Goal: Information Seeking & Learning: Learn about a topic

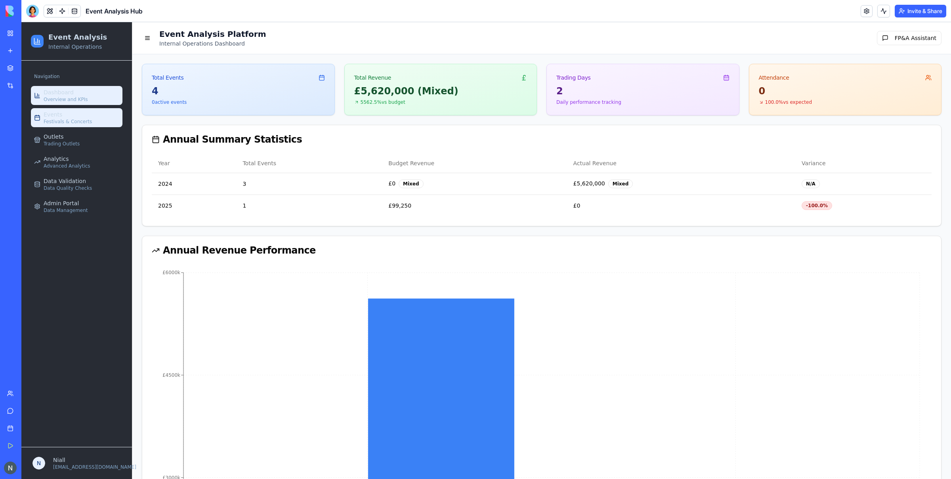
click at [63, 120] on span "Festivals & Concerts" at bounding box center [68, 121] width 48 height 6
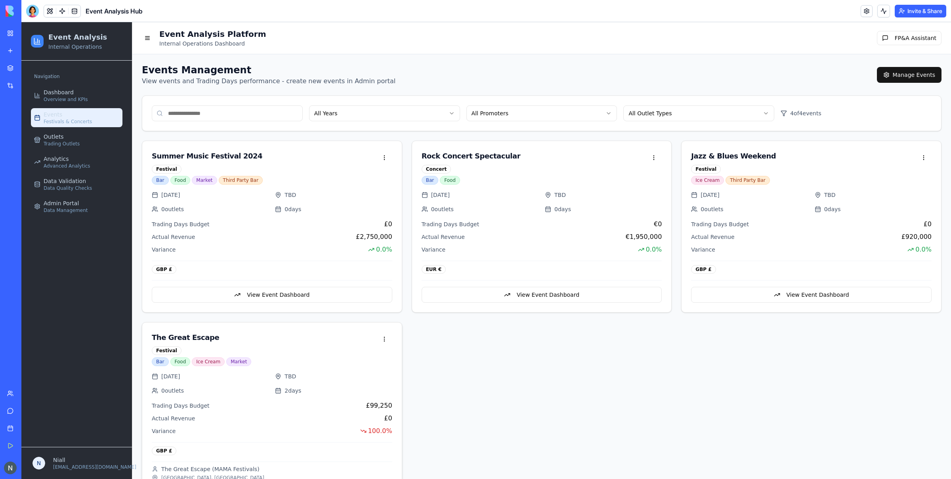
click at [283, 378] on div "TBD" at bounding box center [333, 376] width 117 height 8
click at [243, 346] on div "The Great Escape Festival" at bounding box center [264, 343] width 225 height 23
click at [174, 330] on div "The Great Escape Festival Bar Food Ice Cream Market" at bounding box center [271, 347] width 259 height 50
click at [185, 341] on div "The Great Escape" at bounding box center [264, 337] width 225 height 11
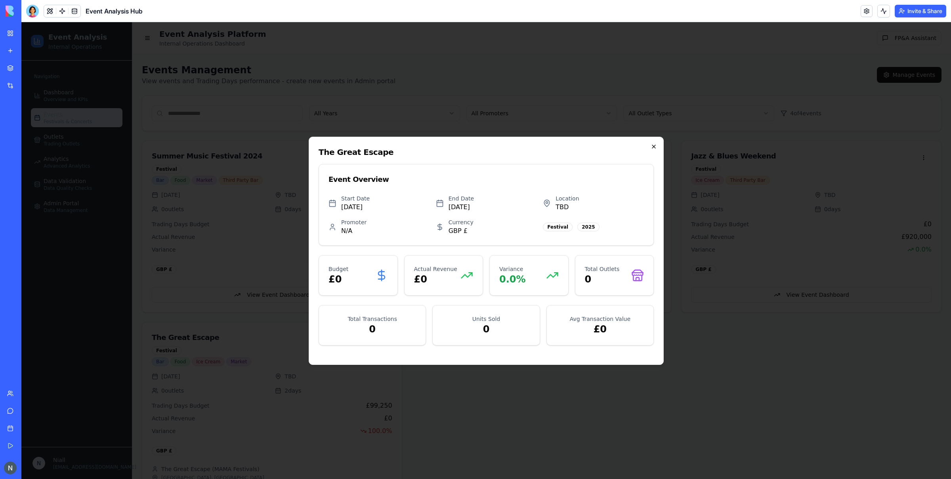
click at [652, 145] on icon "button" at bounding box center [653, 146] width 6 height 6
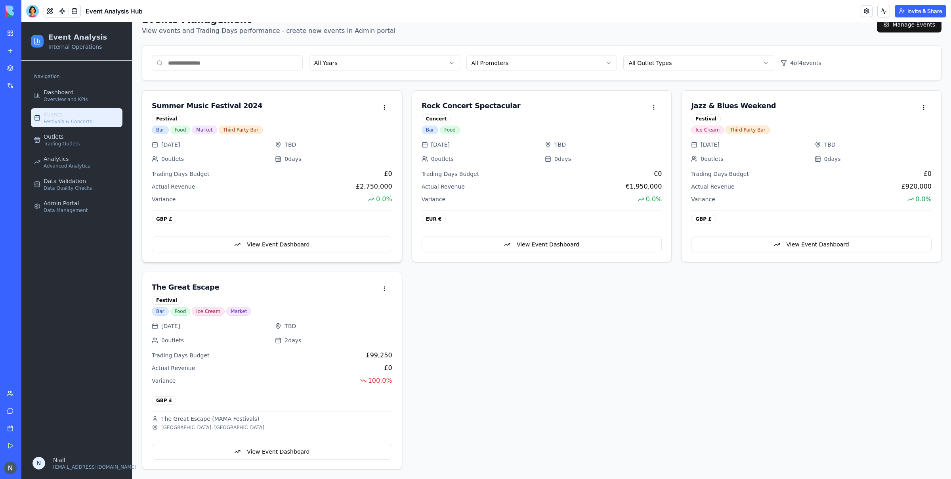
scroll to position [52, 0]
click at [282, 450] on button "View Event Dashboard" at bounding box center [272, 452] width 240 height 16
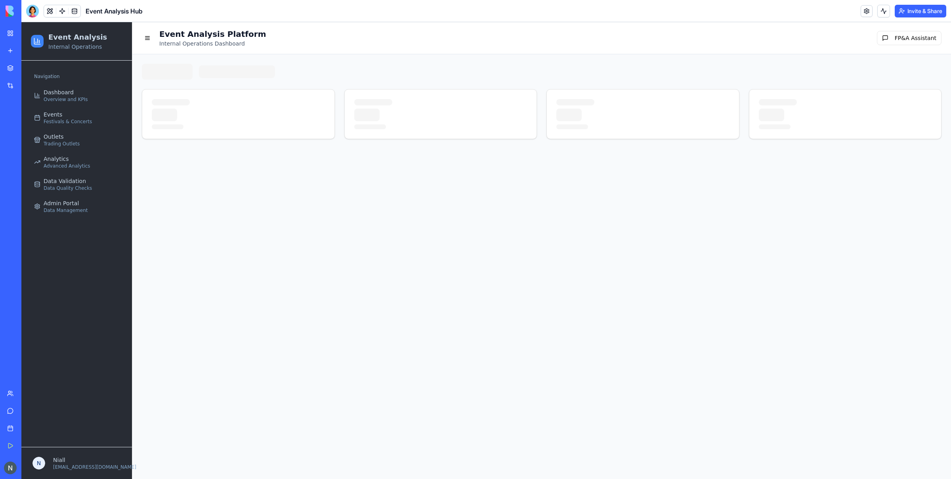
scroll to position [0, 0]
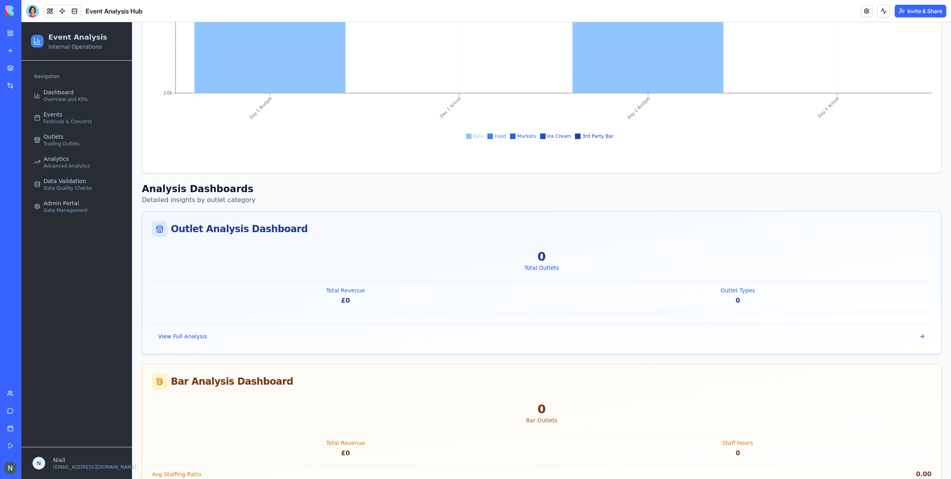
scroll to position [933, 0]
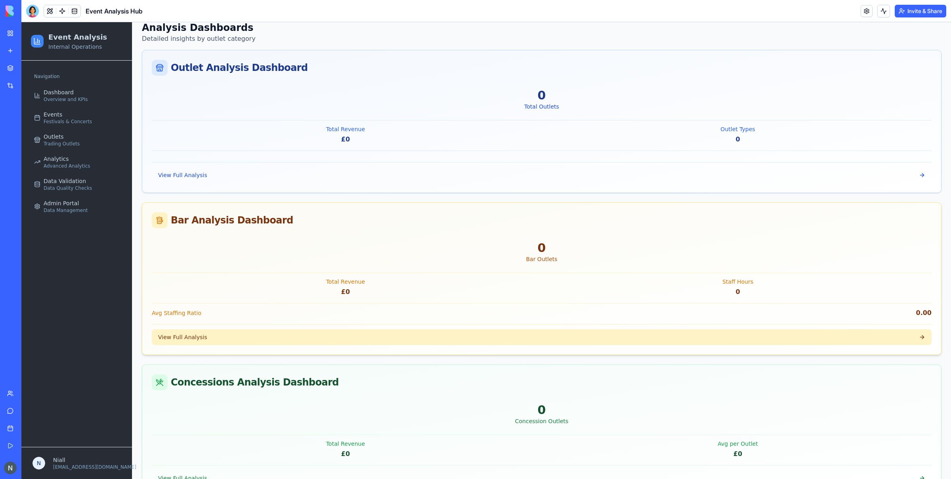
click at [204, 339] on button "View Full Analysis" at bounding box center [541, 337] width 779 height 16
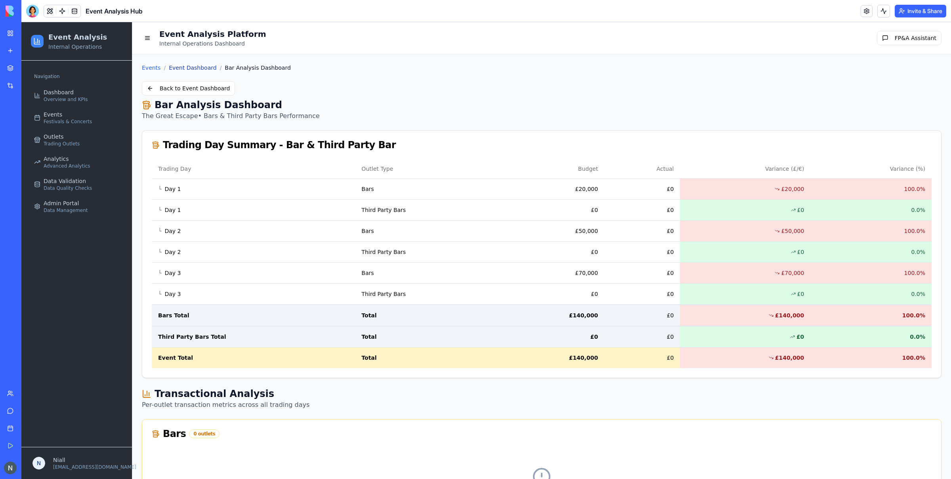
click at [185, 69] on link "Event Dashboard" at bounding box center [193, 68] width 48 height 8
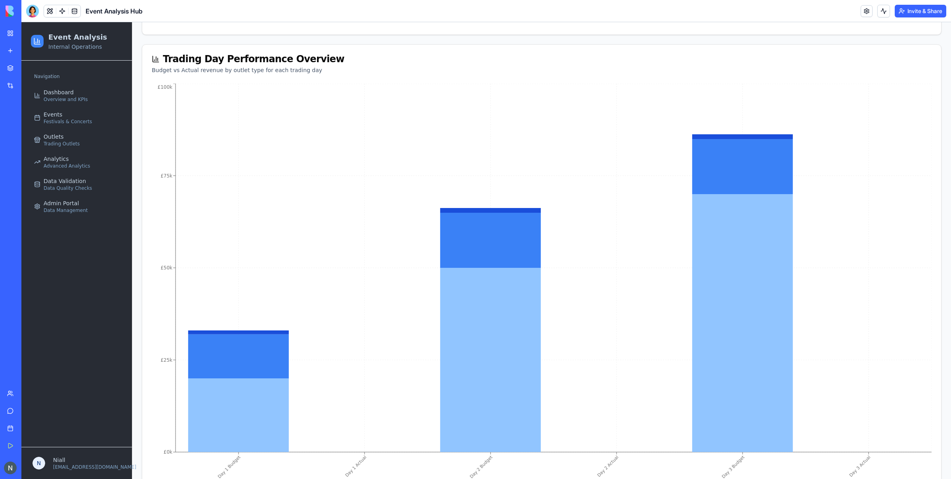
scroll to position [786, 0]
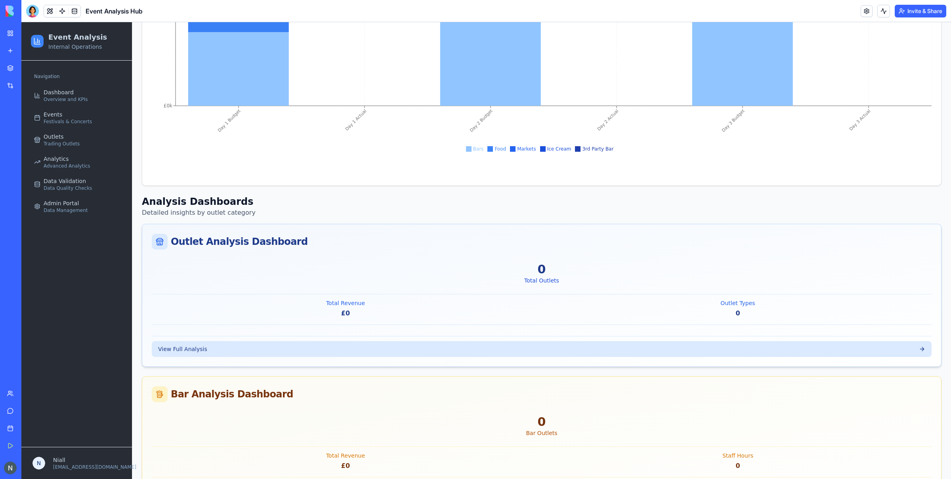
click at [193, 343] on button "View Full Analysis" at bounding box center [541, 349] width 779 height 16
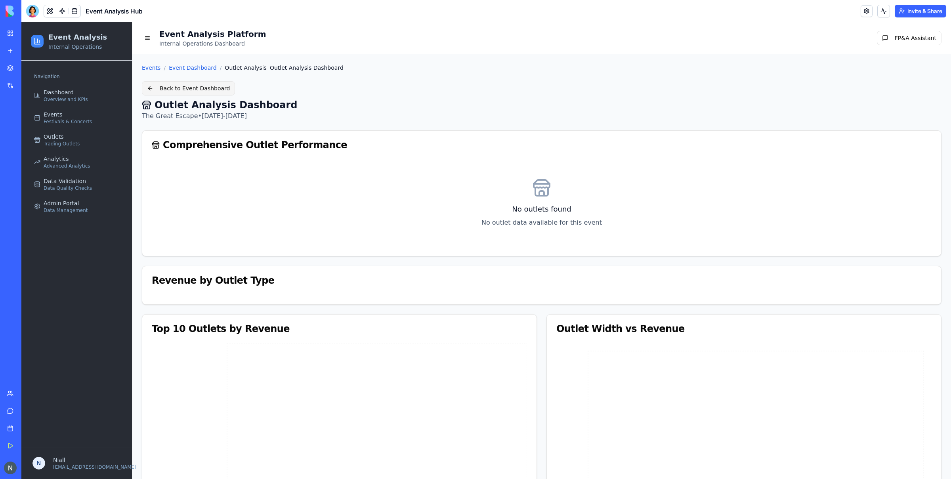
click at [183, 86] on button "Back to Event Dashboard" at bounding box center [188, 88] width 93 height 14
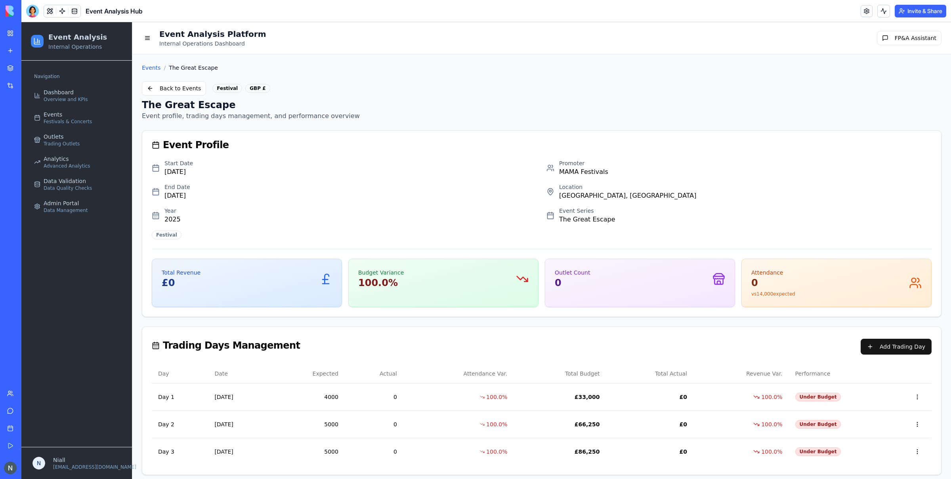
click at [183, 86] on button "Back to Events" at bounding box center [174, 88] width 64 height 14
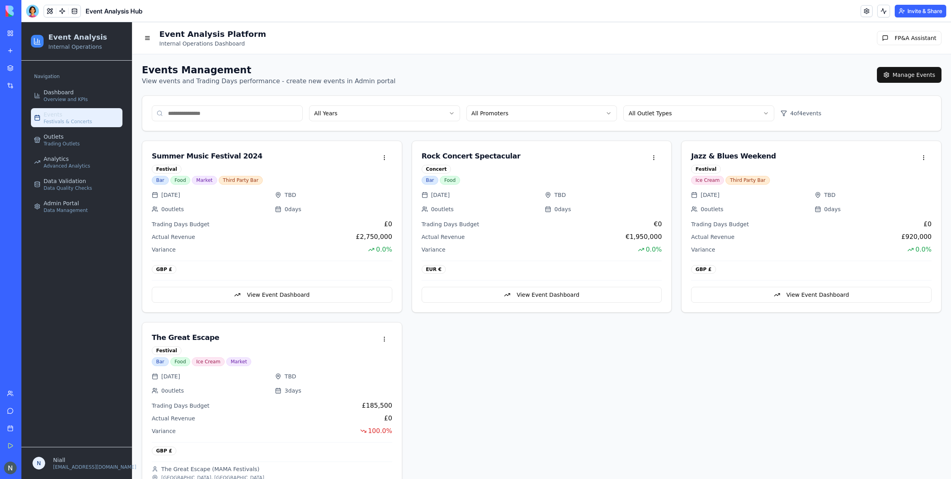
scroll to position [53, 0]
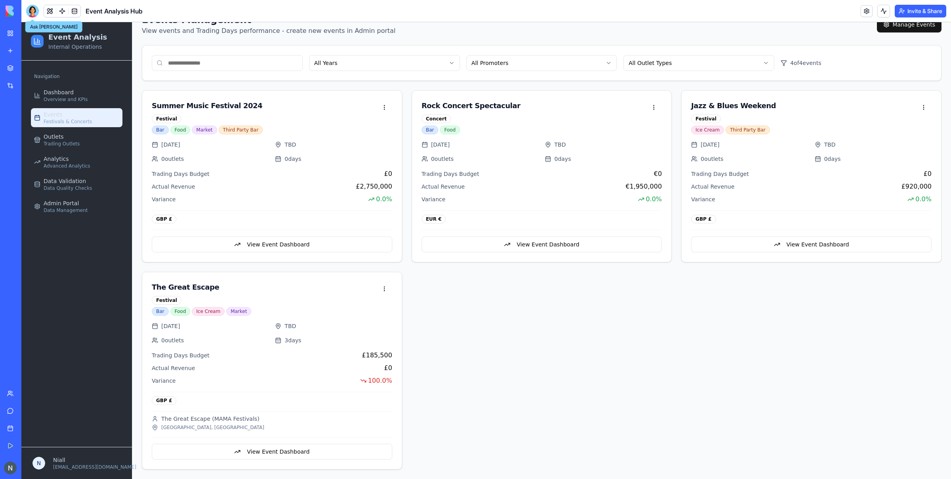
click at [33, 12] on div at bounding box center [32, 11] width 13 height 13
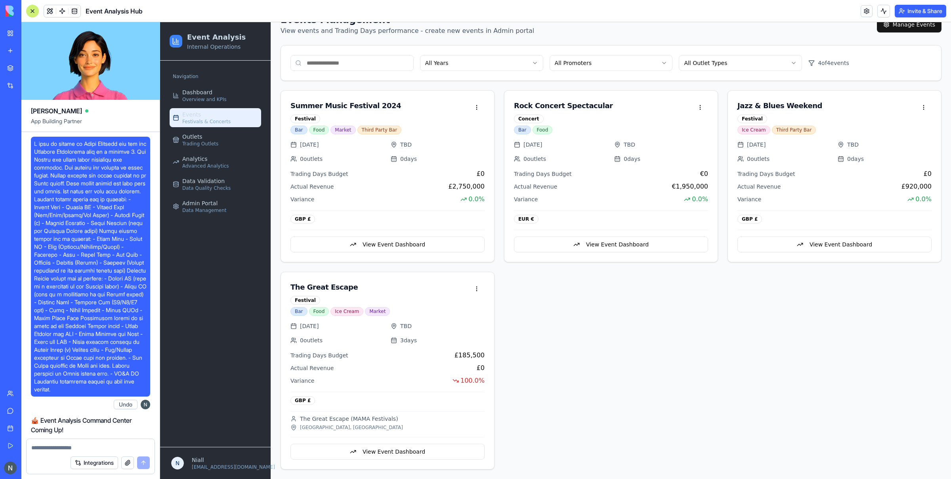
scroll to position [44230, 0]
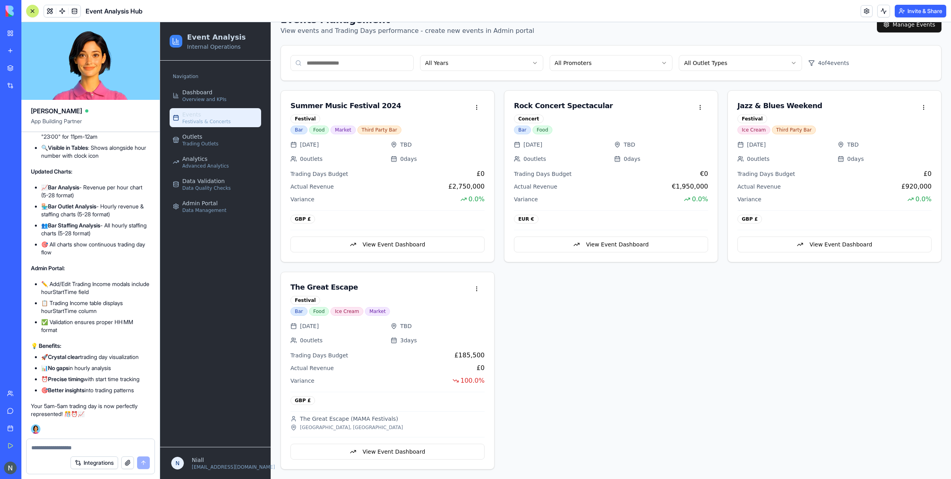
click at [59, 444] on textarea at bounding box center [90, 448] width 118 height 8
type textarea "**********"
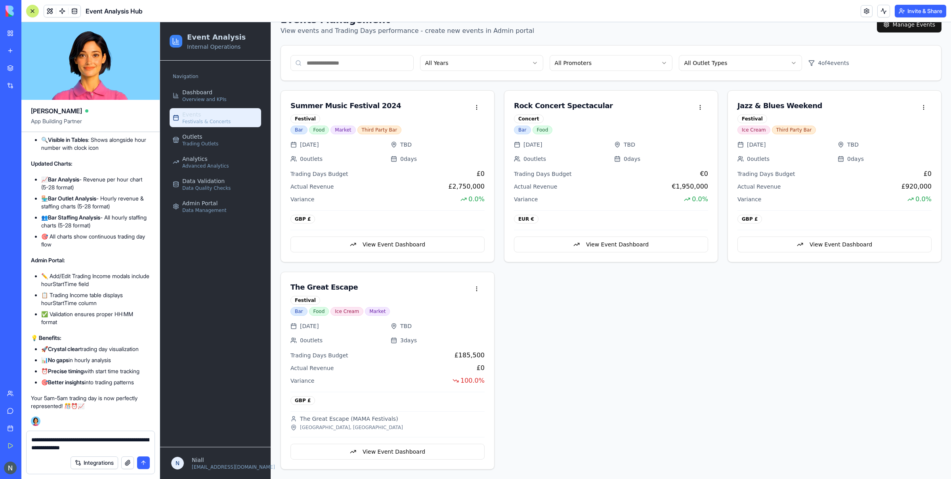
click at [78, 447] on textarea "**********" at bounding box center [90, 444] width 118 height 16
click at [104, 440] on textarea "**********" at bounding box center [90, 444] width 118 height 16
type textarea "**********"
click at [146, 463] on button "submit" at bounding box center [143, 462] width 13 height 13
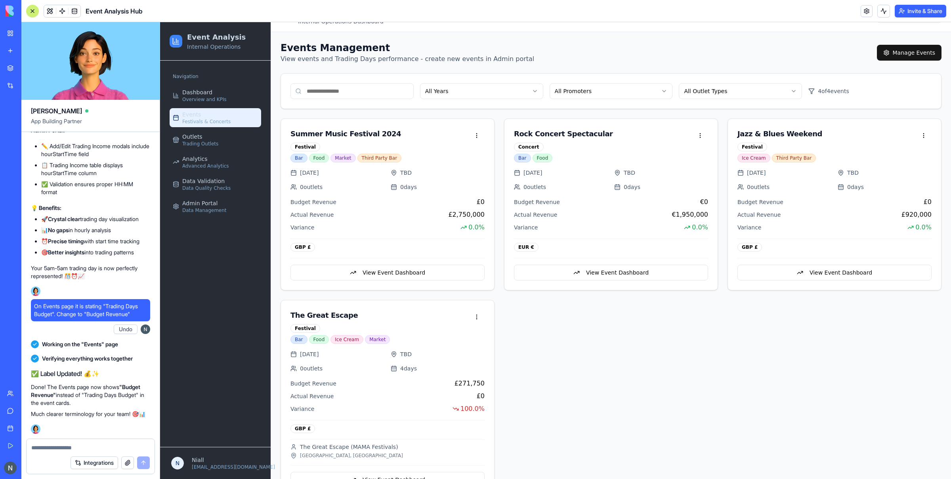
scroll to position [21, 0]
click at [516, 279] on button "View Event Dashboard" at bounding box center [611, 274] width 194 height 16
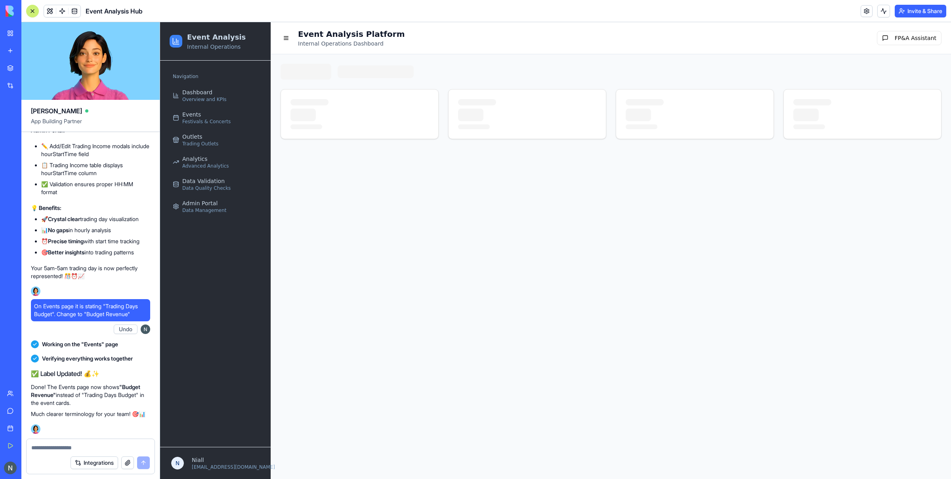
click at [516, 279] on main "Event Analysis Platform Internal Operations Dashboard FP&A Assistant" at bounding box center [611, 250] width 680 height 457
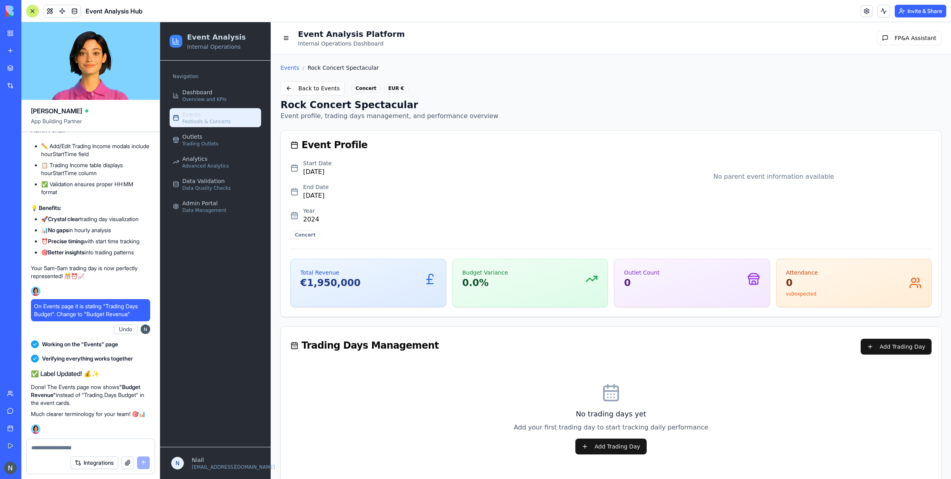
click at [203, 127] on link "Events Festivals & Concerts" at bounding box center [215, 117] width 91 height 19
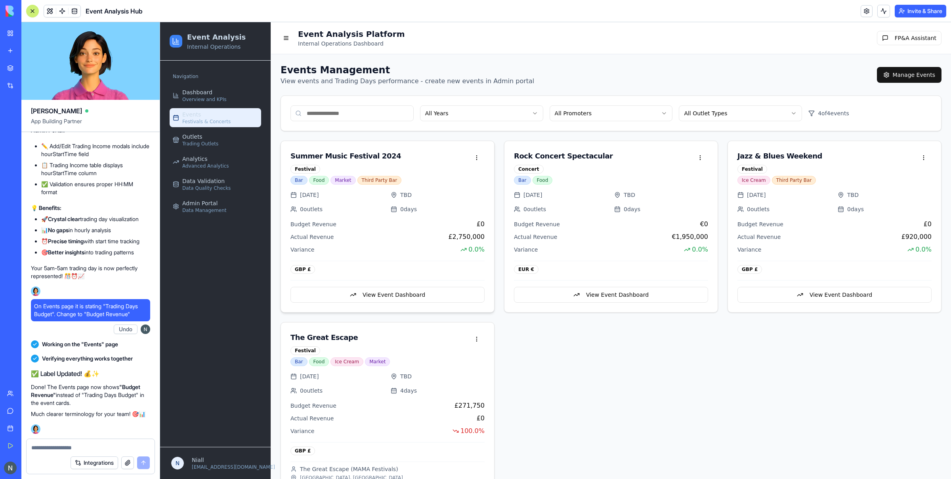
scroll to position [53, 0]
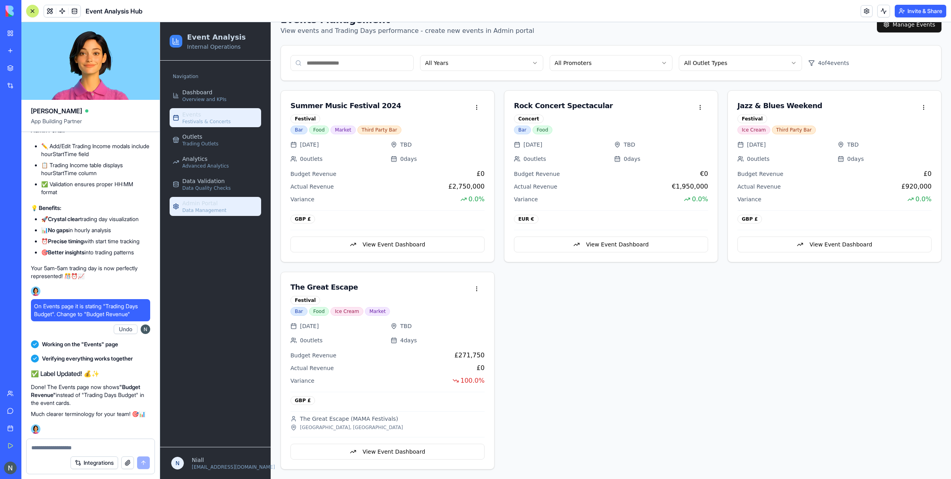
click at [207, 206] on span "Admin Portal" at bounding box center [199, 203] width 35 height 8
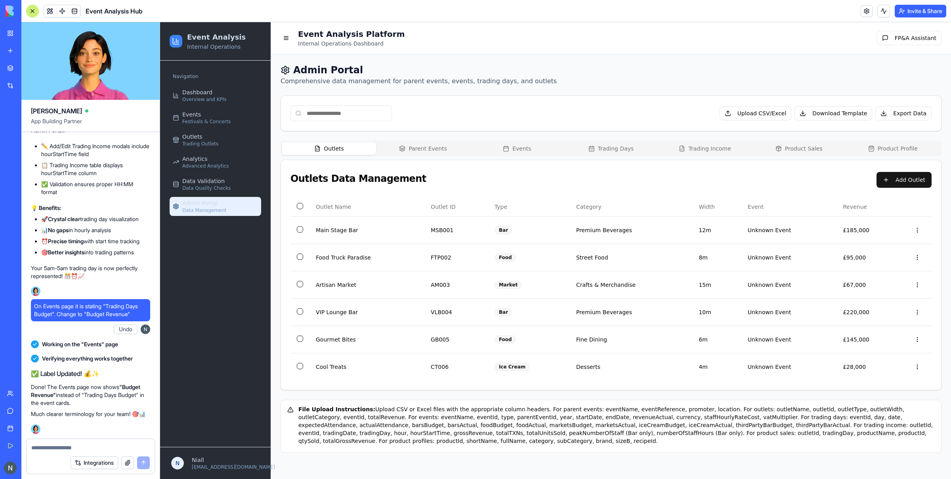
click at [223, 151] on ul "Dashboard Overview and KPIs Events Festivals & Concerts Outlets Trading Outlets…" at bounding box center [215, 151] width 91 height 130
click at [202, 139] on div "Outlets Trading Outlets" at bounding box center [200, 140] width 36 height 14
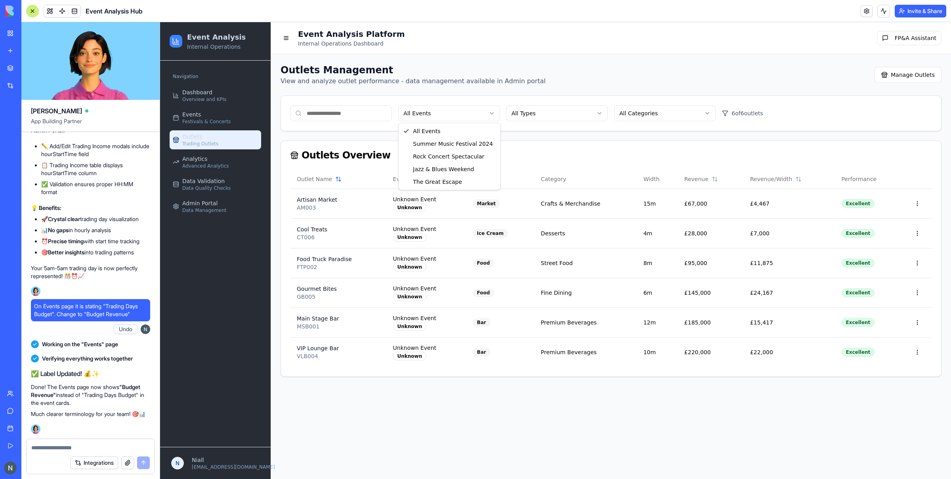
click at [426, 117] on html "Event Analysis Internal Operations Navigation Dashboard Overview and KPIs Event…" at bounding box center [555, 250] width 791 height 457
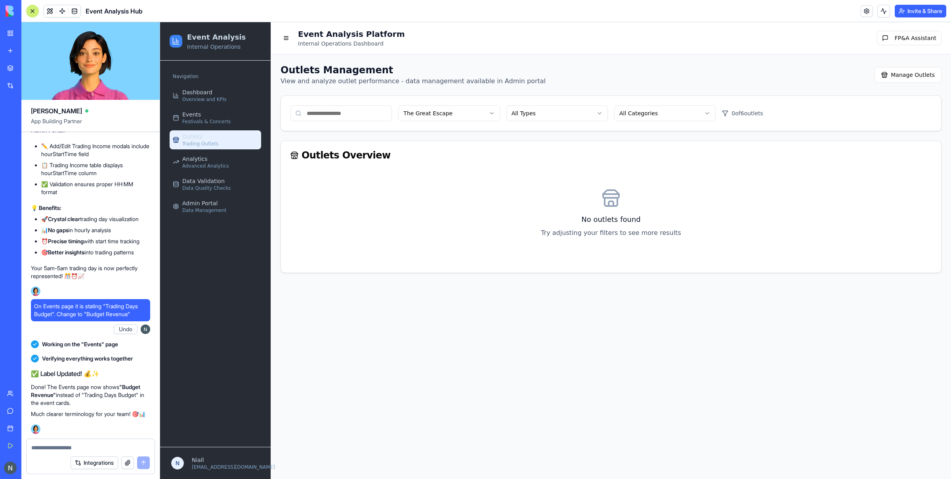
click at [197, 173] on ul "Dashboard Overview and KPIs Events Festivals & Concerts Outlets Trading Outlets…" at bounding box center [215, 151] width 91 height 130
click at [191, 167] on span "Advanced Analytics" at bounding box center [205, 166] width 47 height 6
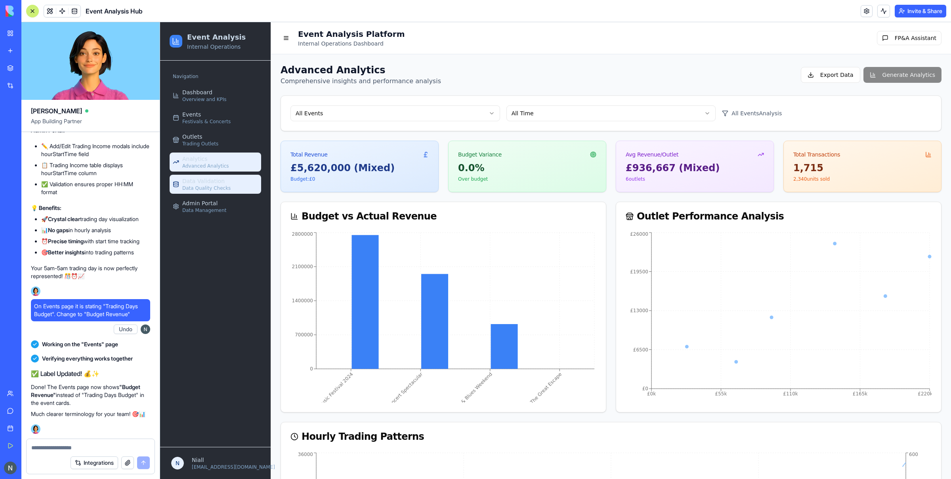
click at [212, 188] on span "Data Quality Checks" at bounding box center [206, 188] width 48 height 6
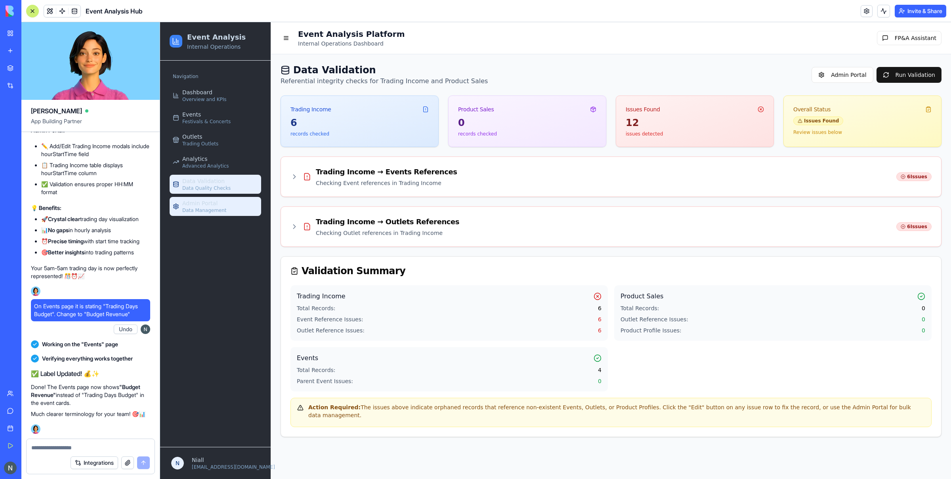
click at [220, 207] on div "Admin Portal Data Management" at bounding box center [204, 206] width 44 height 14
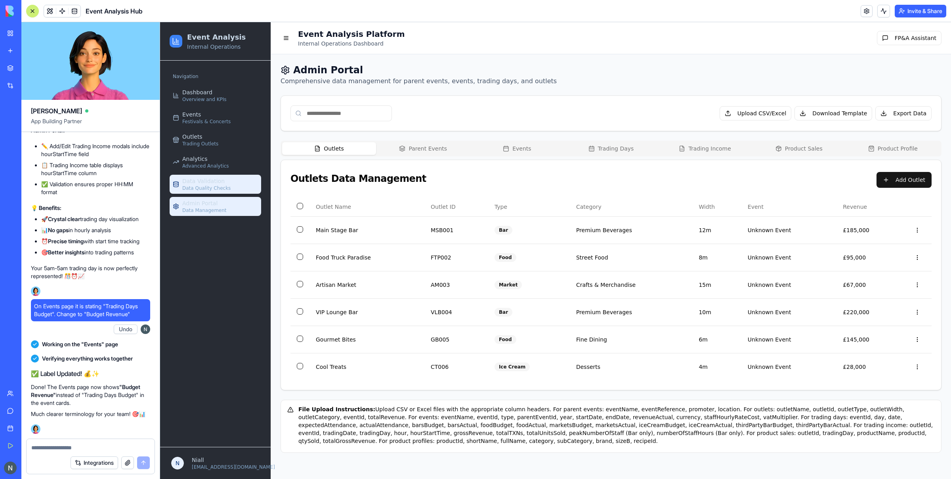
click at [215, 183] on span "Data Validation" at bounding box center [203, 181] width 42 height 8
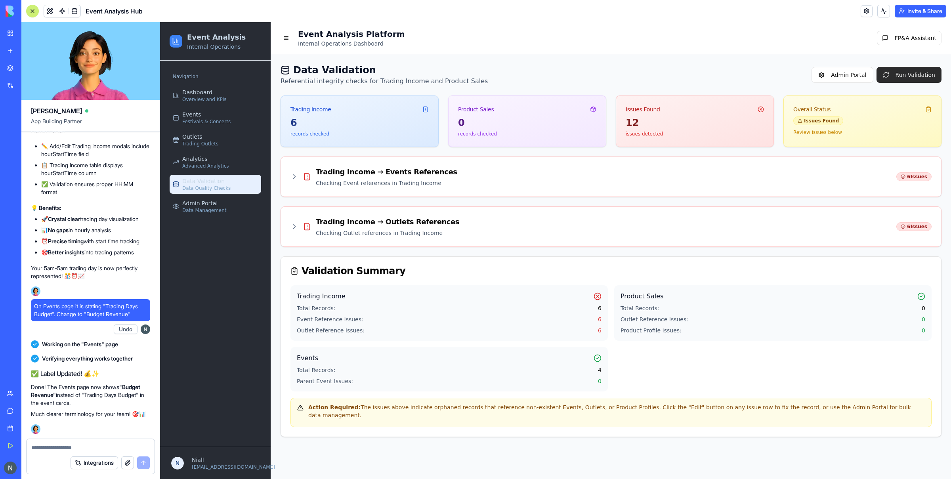
click at [909, 75] on button "Run Validation" at bounding box center [908, 75] width 65 height 16
click at [297, 181] on div "Trading Income → Events References Checking Event references in Trading Income" at bounding box center [373, 176] width 166 height 21
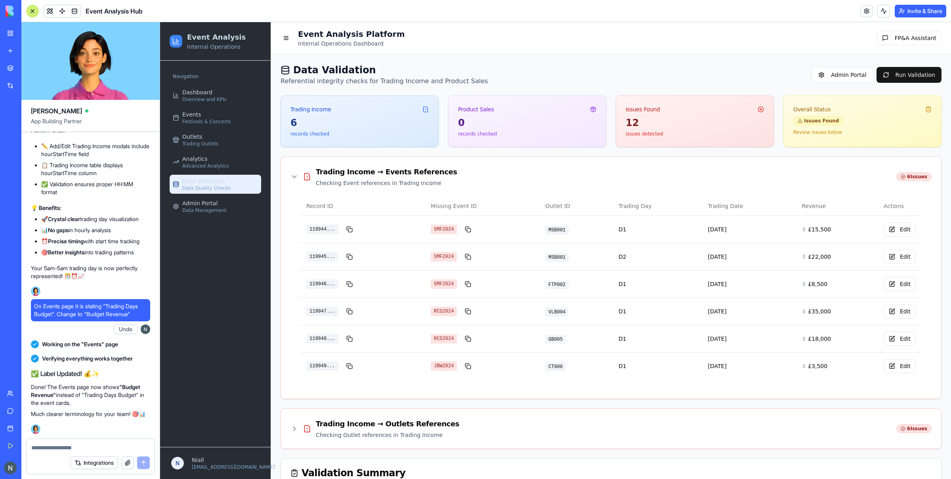
click at [297, 181] on div "Trading Income → Events References Checking Event references in Trading Income" at bounding box center [373, 176] width 166 height 21
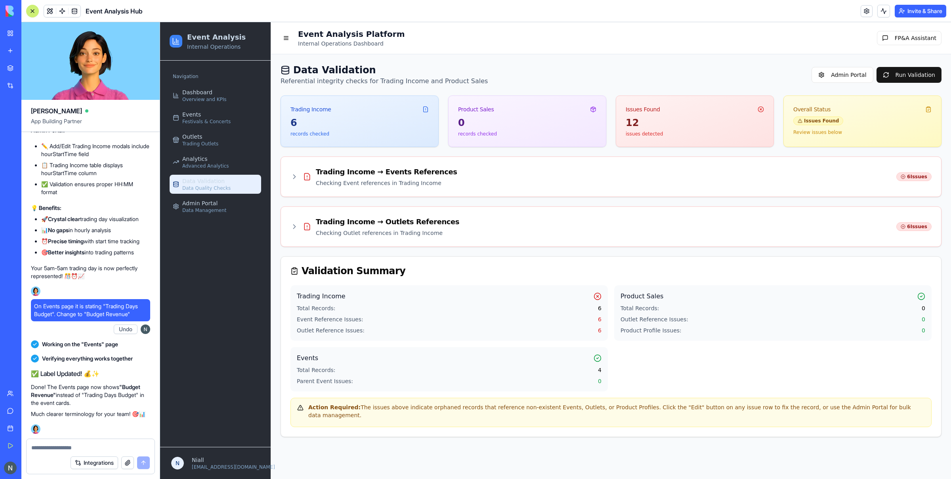
click at [305, 210] on div "Trading Income → Outlets References Checking Outlet references in Trading Incom…" at bounding box center [611, 227] width 660 height 40
click at [312, 219] on div "Trading Income → Outlets References Checking Outlet references in Trading Income" at bounding box center [374, 226] width 169 height 21
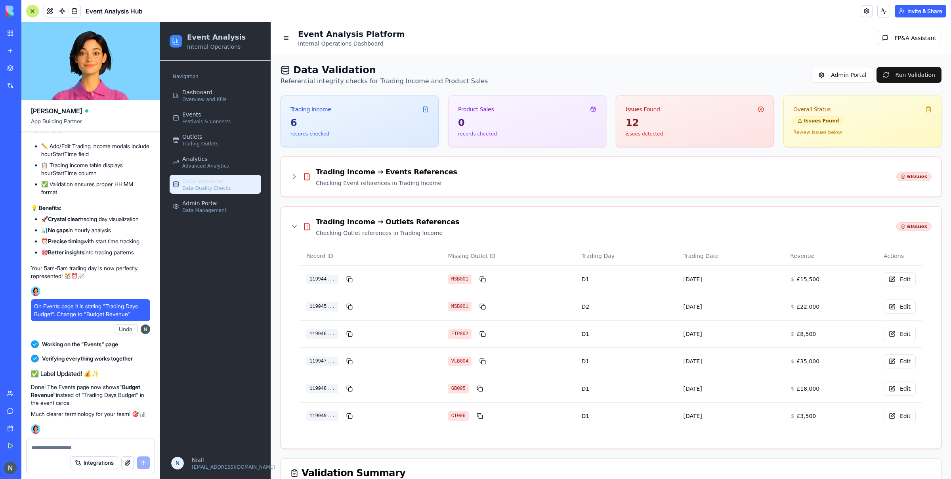
click at [312, 219] on div "Trading Income → Outlets References Checking Outlet references in Trading Income" at bounding box center [374, 226] width 169 height 21
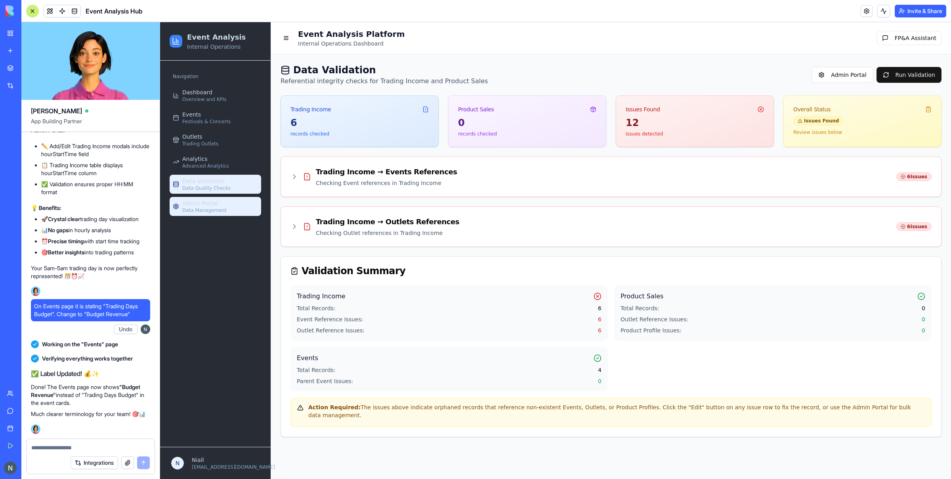
click at [221, 213] on span "Data Management" at bounding box center [204, 210] width 44 height 6
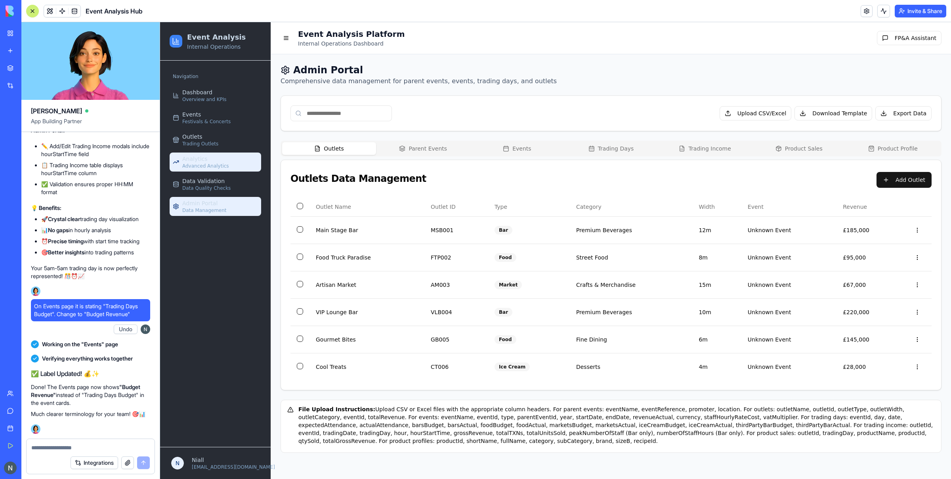
click at [213, 167] on span "Advanced Analytics" at bounding box center [205, 166] width 47 height 6
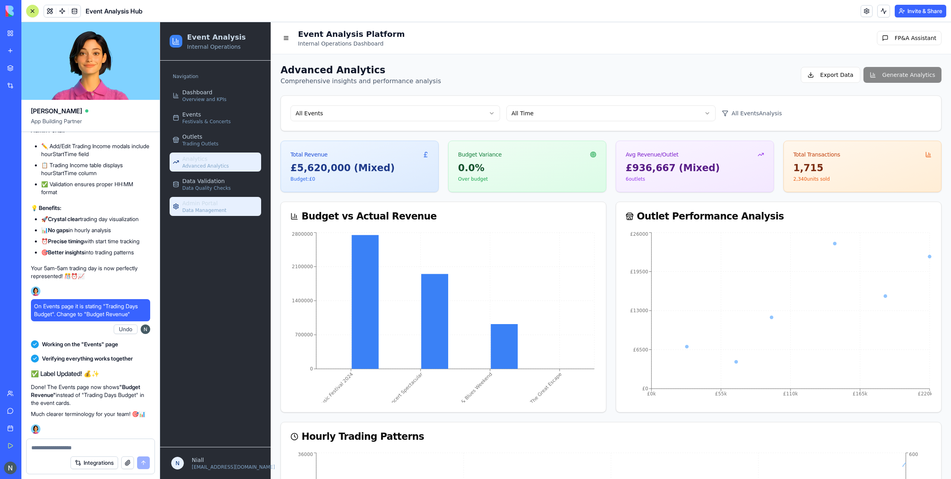
click at [205, 200] on span "Admin Portal" at bounding box center [199, 203] width 35 height 8
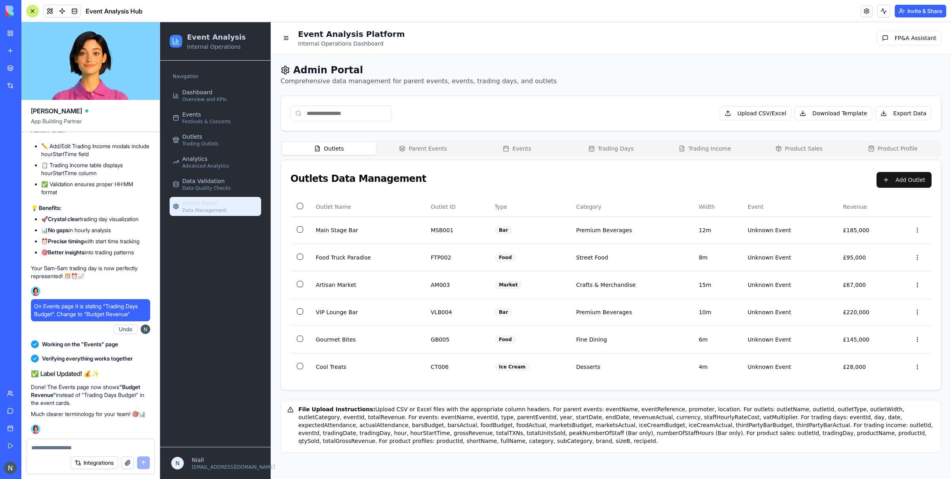
click at [529, 152] on button "Events" at bounding box center [517, 148] width 94 height 13
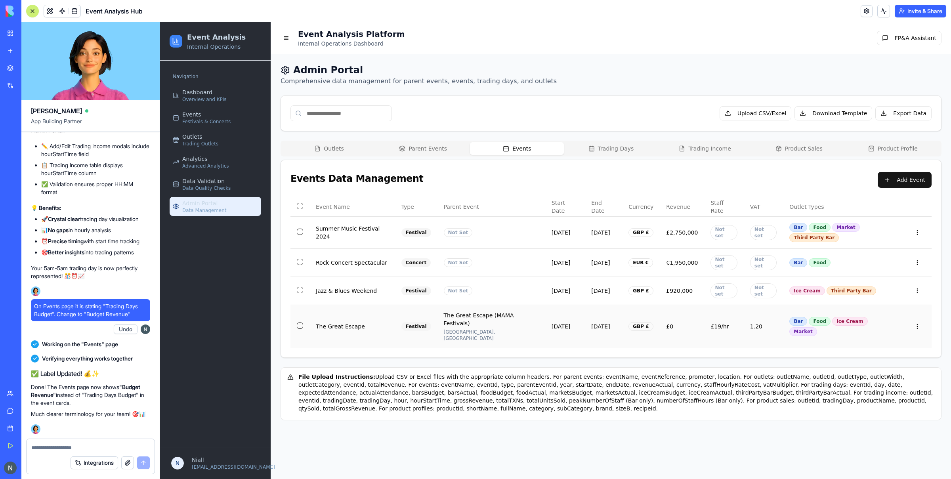
click at [383, 319] on td "The Great Escape" at bounding box center [352, 326] width 86 height 43
click at [916, 311] on html "Event Analysis Internal Operations Navigation Dashboard Overview and KPIs Event…" at bounding box center [555, 250] width 791 height 457
drag, startPoint x: 917, startPoint y: 311, endPoint x: 780, endPoint y: 293, distance: 137.4
click at [917, 311] on html "Event Analysis Internal Operations Navigation Dashboard Overview and KPIs Event…" at bounding box center [555, 250] width 791 height 457
click at [203, 177] on link "Data Validation Data Quality Checks" at bounding box center [215, 184] width 91 height 19
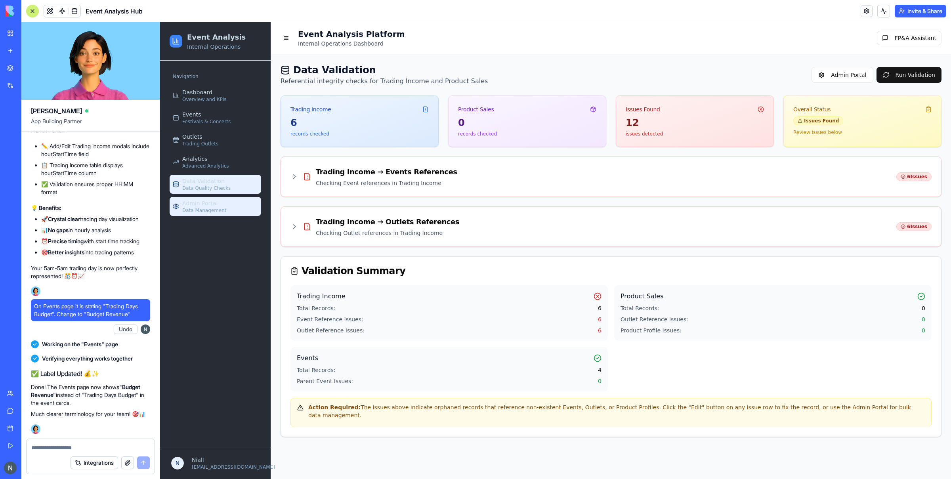
click at [212, 208] on span "Data Management" at bounding box center [204, 210] width 44 height 6
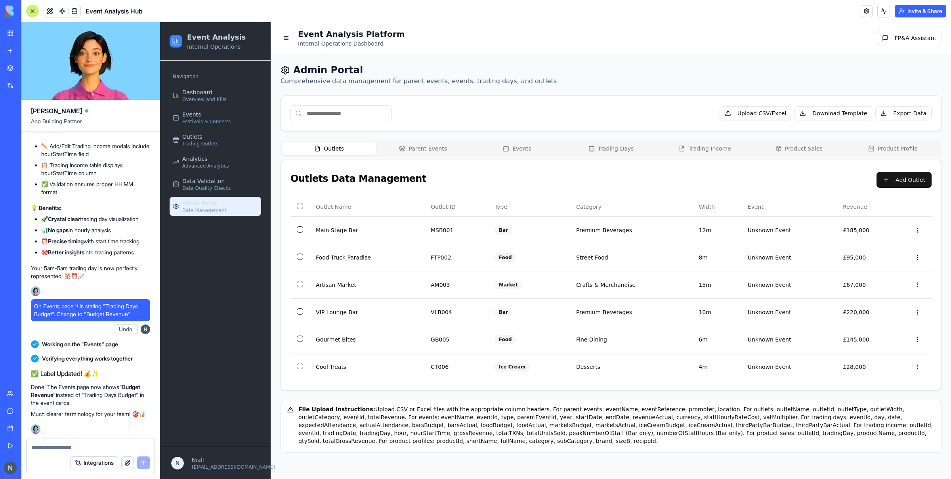
click at [417, 145] on button "Parent Events" at bounding box center [423, 148] width 94 height 13
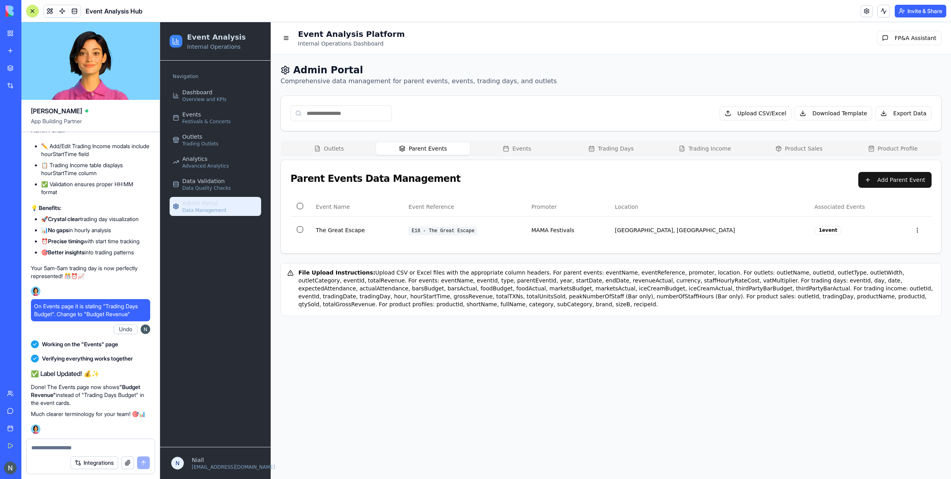
click at [518, 148] on button "Events" at bounding box center [517, 148] width 94 height 13
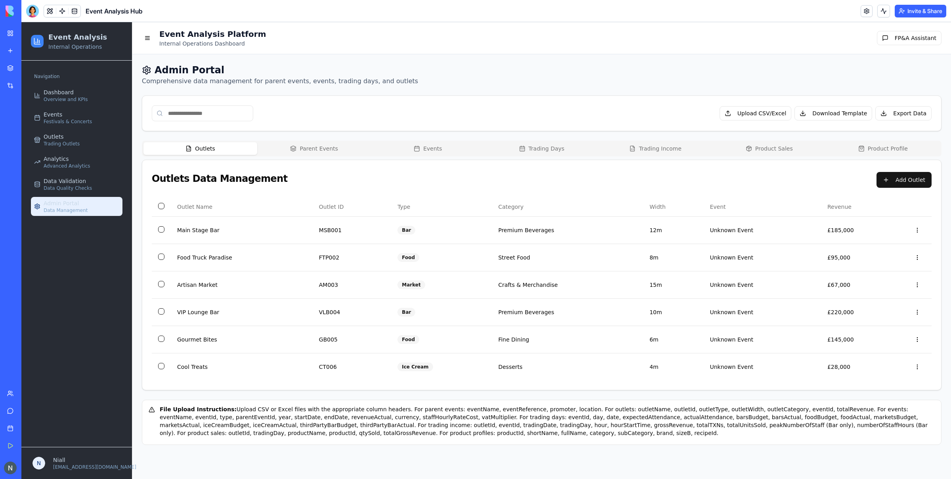
click at [322, 155] on button "Parent Events" at bounding box center [314, 148] width 114 height 13
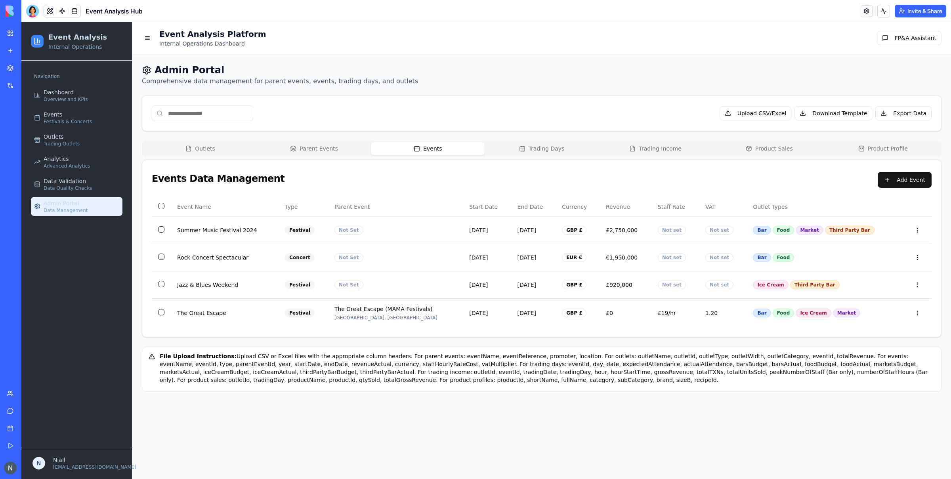
click at [448, 148] on button "Events" at bounding box center [428, 148] width 114 height 13
click at [218, 327] on td "The Great Escape" at bounding box center [225, 312] width 108 height 29
click at [218, 310] on td "The Great Escape" at bounding box center [225, 312] width 108 height 29
click at [77, 95] on div "Dashboard Overview and KPIs" at bounding box center [66, 95] width 44 height 14
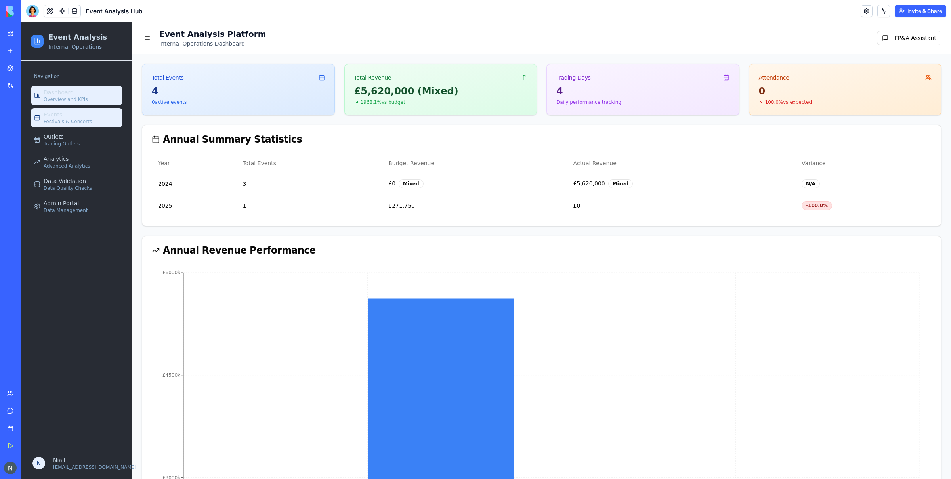
click at [75, 111] on div "Events Festivals & Concerts" at bounding box center [68, 118] width 48 height 14
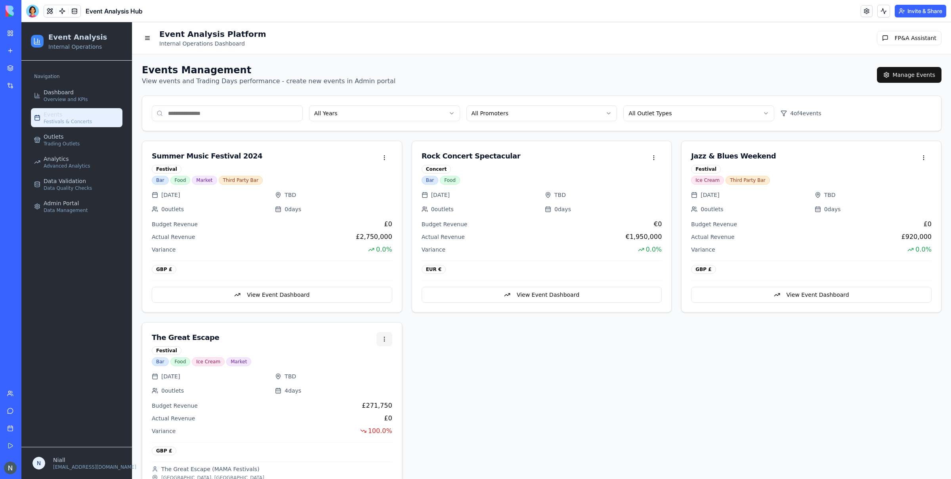
click at [385, 341] on html "Event Analysis Internal Operations Navigation Dashboard Overview and KPIs Event…" at bounding box center [485, 275] width 929 height 507
click at [322, 339] on html "Event Analysis Internal Operations Navigation Dashboard Overview and KPIs Event…" at bounding box center [485, 275] width 929 height 507
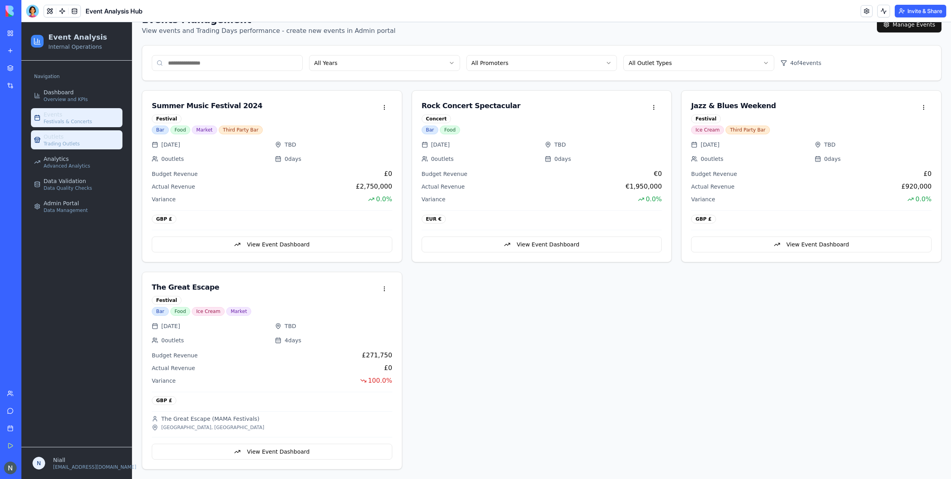
click at [72, 143] on span "Trading Outlets" at bounding box center [62, 144] width 36 height 6
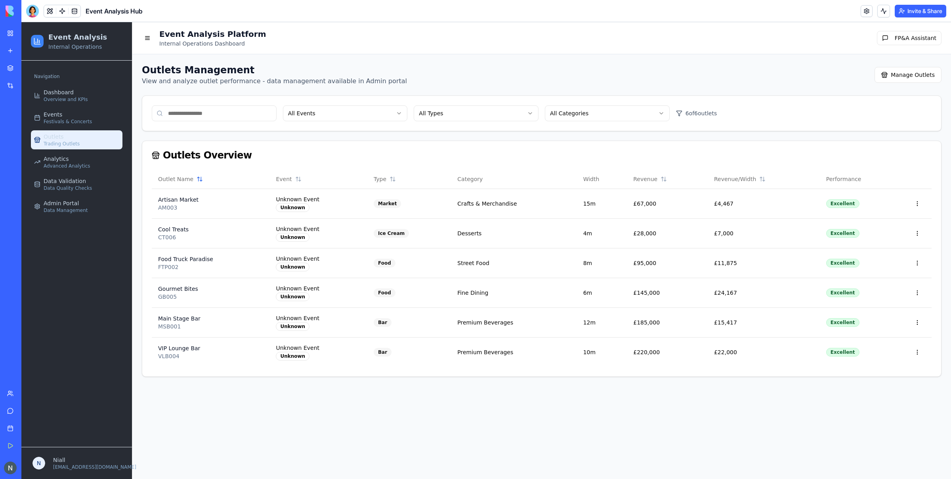
click at [212, 158] on div "Outlets Overview" at bounding box center [541, 156] width 779 height 10
click at [302, 119] on html "Event Analysis Internal Operations Navigation Dashboard Overview and KPIs Event…" at bounding box center [485, 250] width 929 height 457
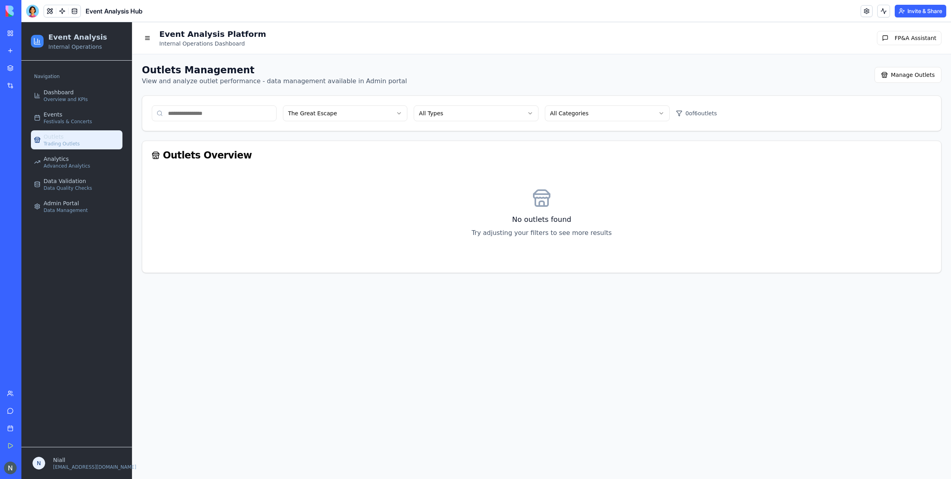
click at [330, 115] on html "Event Analysis Internal Operations Navigation Dashboard Overview and KPIs Event…" at bounding box center [485, 250] width 929 height 457
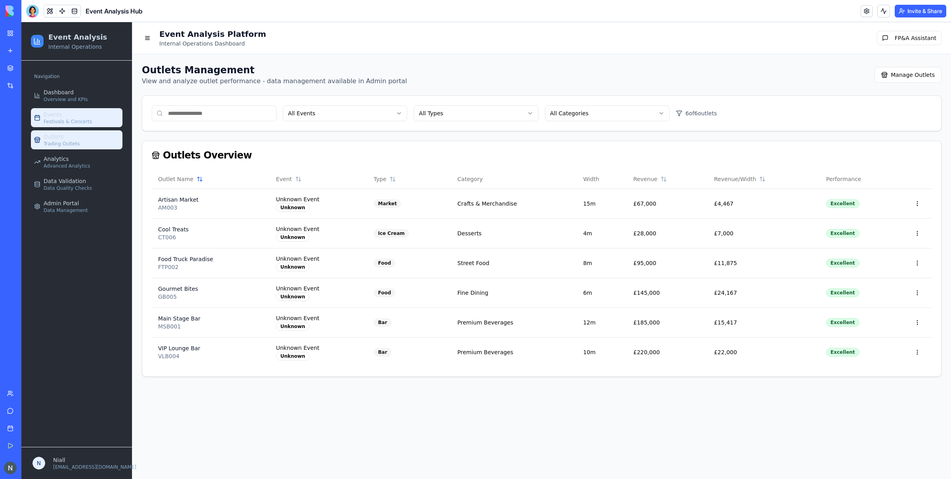
click at [103, 120] on link "Events Festivals & Concerts" at bounding box center [76, 117] width 91 height 19
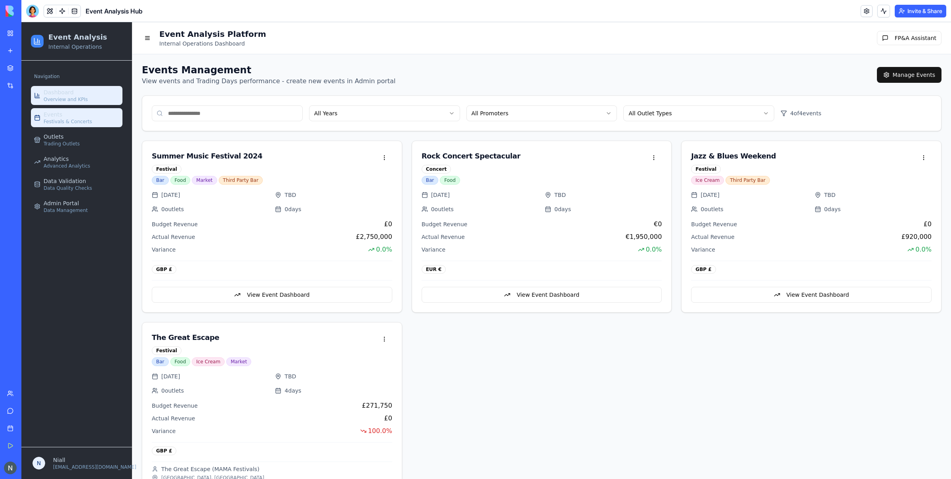
click at [95, 98] on link "Dashboard Overview and KPIs" at bounding box center [76, 95] width 91 height 19
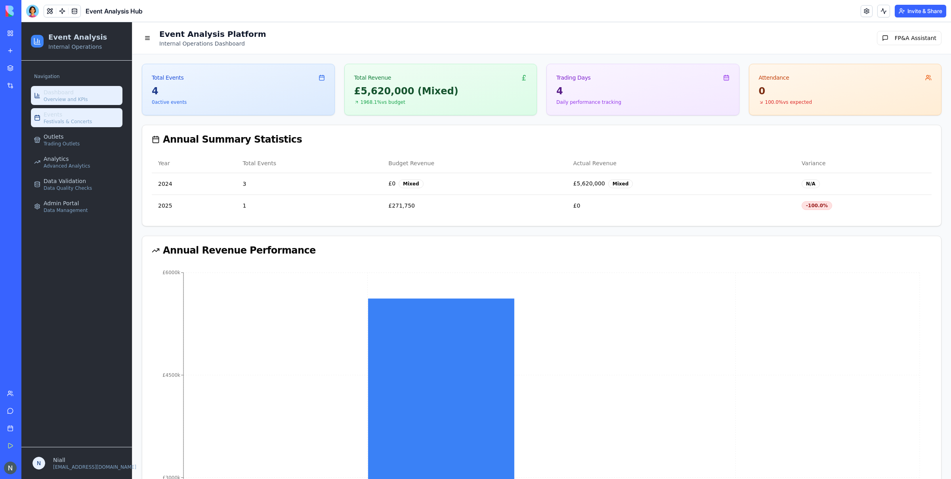
click at [86, 120] on span "Festivals & Concerts" at bounding box center [68, 121] width 48 height 6
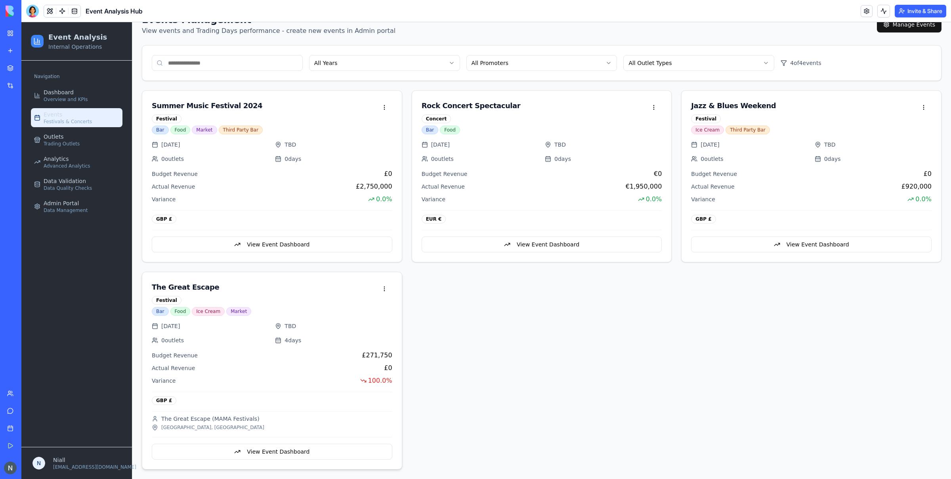
scroll to position [53, 0]
click at [273, 444] on button "View Event Dashboard" at bounding box center [272, 452] width 240 height 16
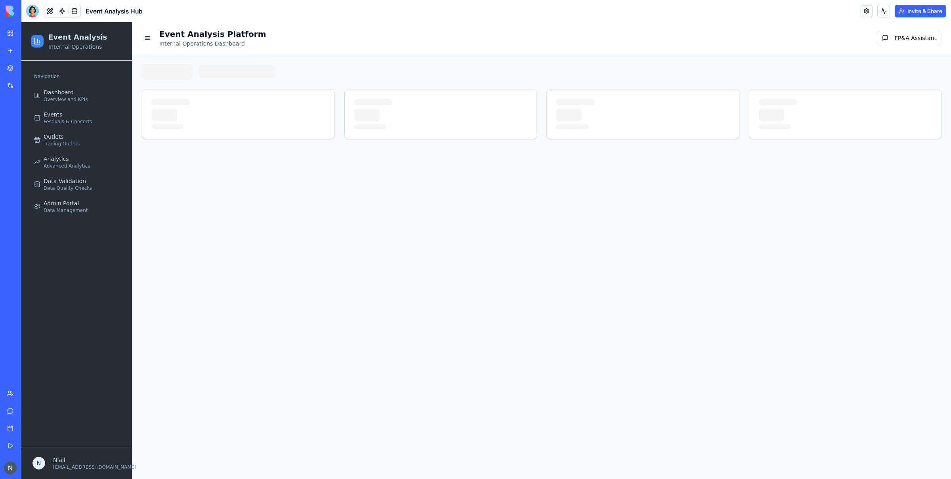
scroll to position [0, 0]
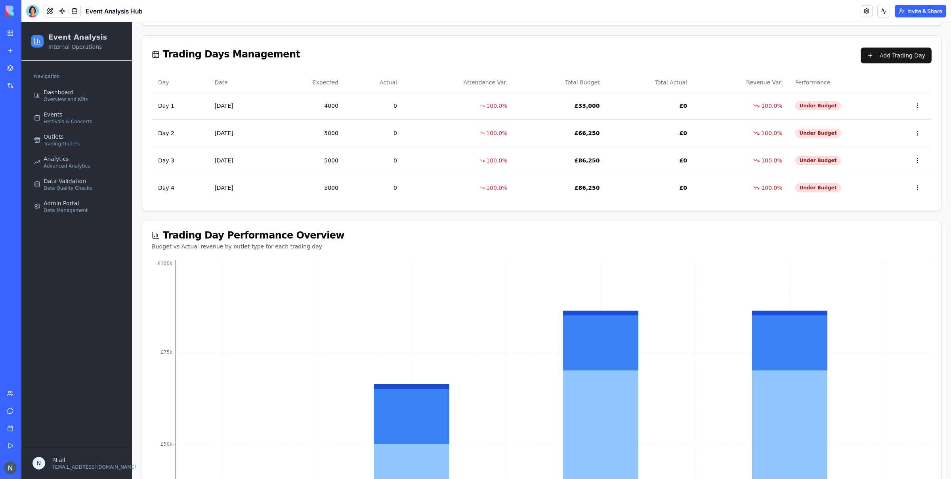
scroll to position [541, 0]
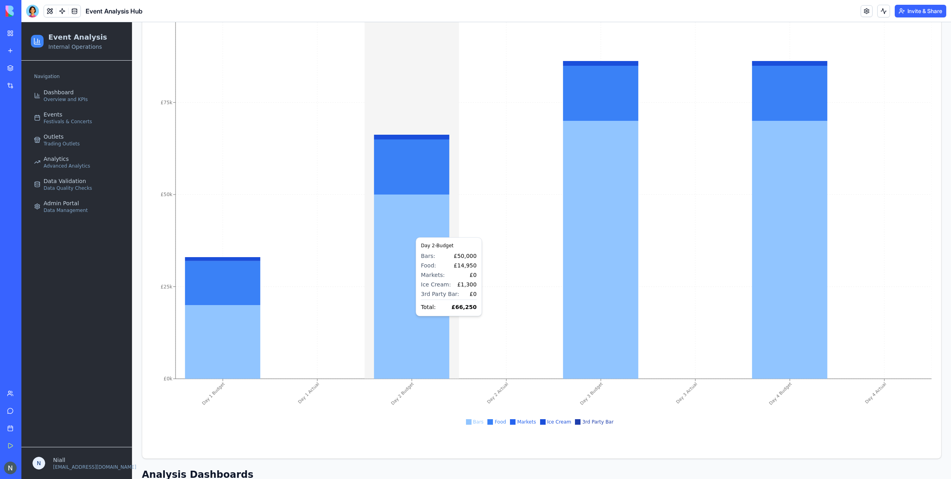
click at [398, 234] on icon at bounding box center [411, 286] width 75 height 184
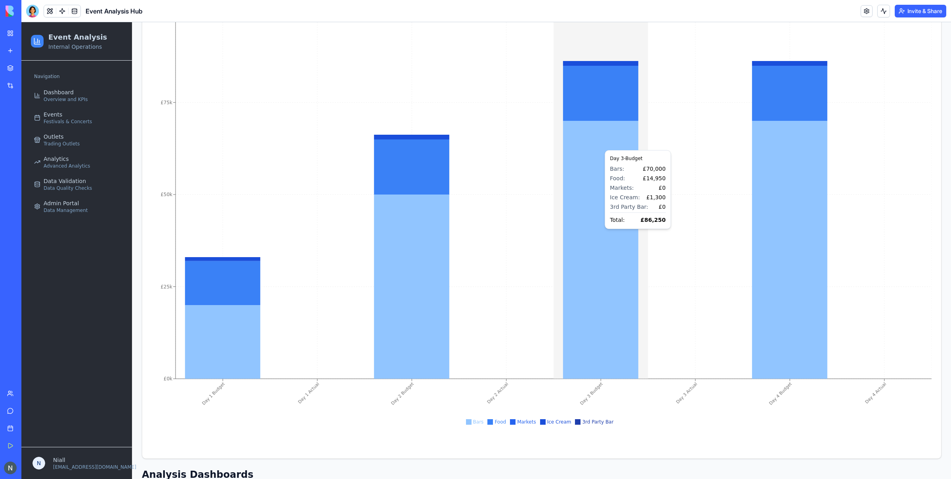
click at [614, 147] on icon at bounding box center [600, 250] width 75 height 258
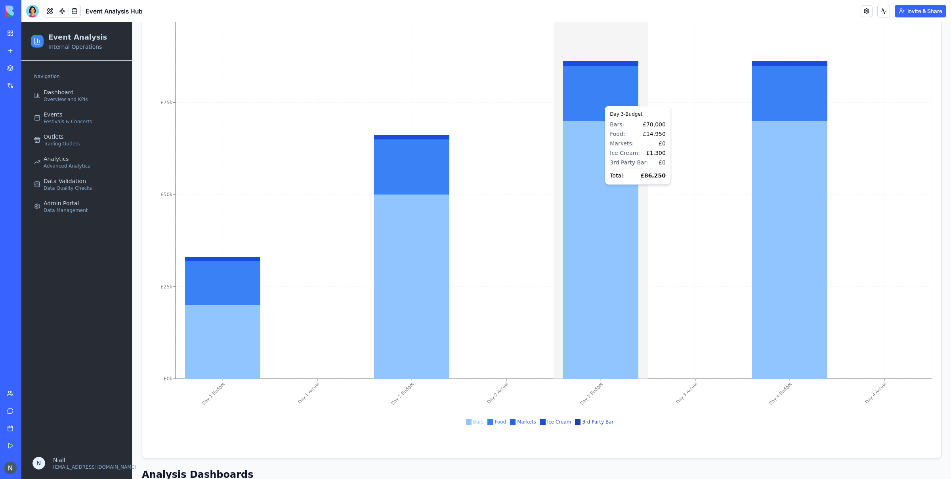
click at [607, 103] on icon at bounding box center [600, 92] width 75 height 55
click at [610, 70] on icon at bounding box center [600, 92] width 75 height 55
click at [801, 139] on icon at bounding box center [789, 250] width 75 height 258
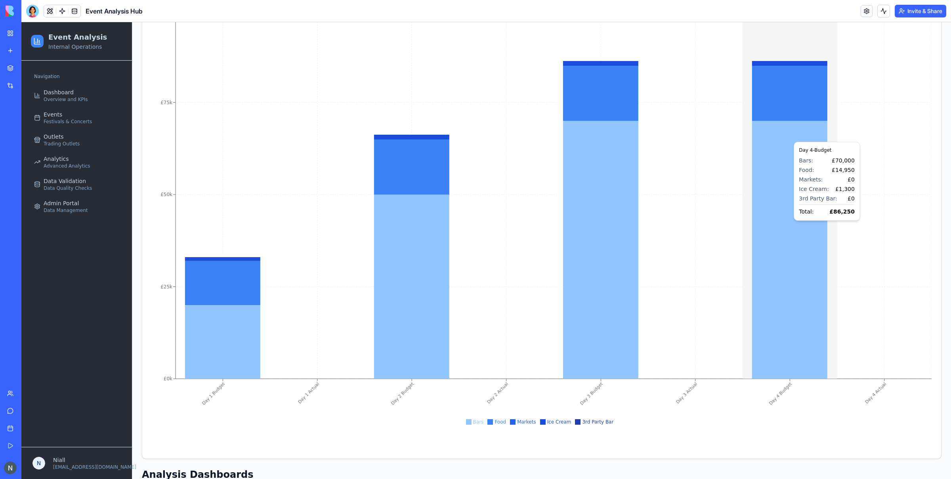
click at [803, 75] on icon at bounding box center [789, 92] width 75 height 55
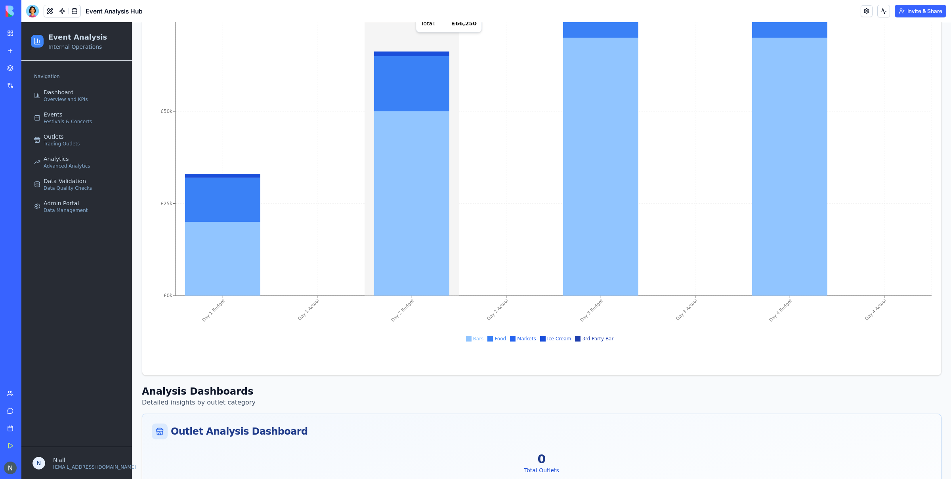
scroll to position [832, 0]
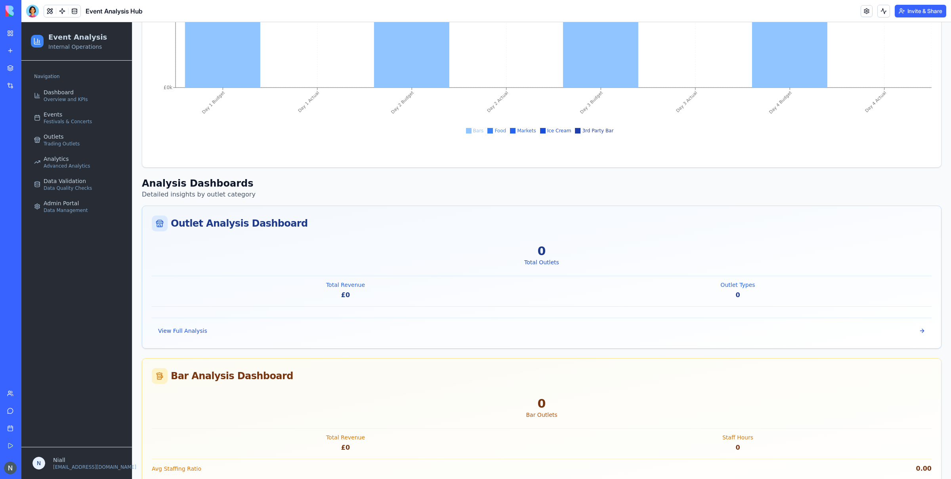
click at [520, 133] on li "Markets" at bounding box center [523, 131] width 26 height 6
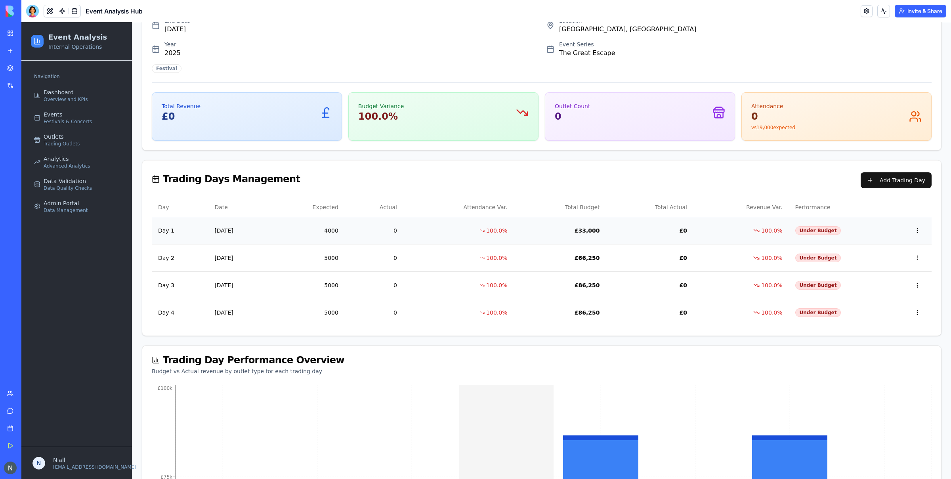
scroll to position [374, 0]
